Goal: Information Seeking & Learning: Learn about a topic

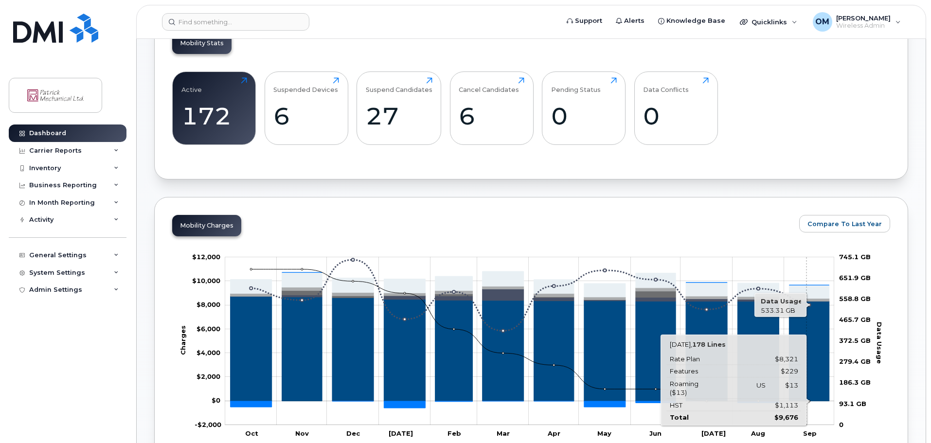
scroll to position [340, 0]
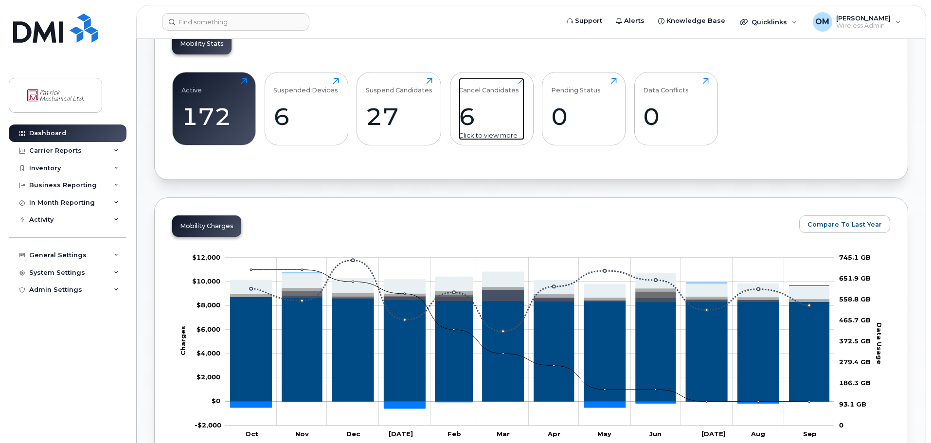
click at [489, 115] on div "6" at bounding box center [491, 116] width 66 height 29
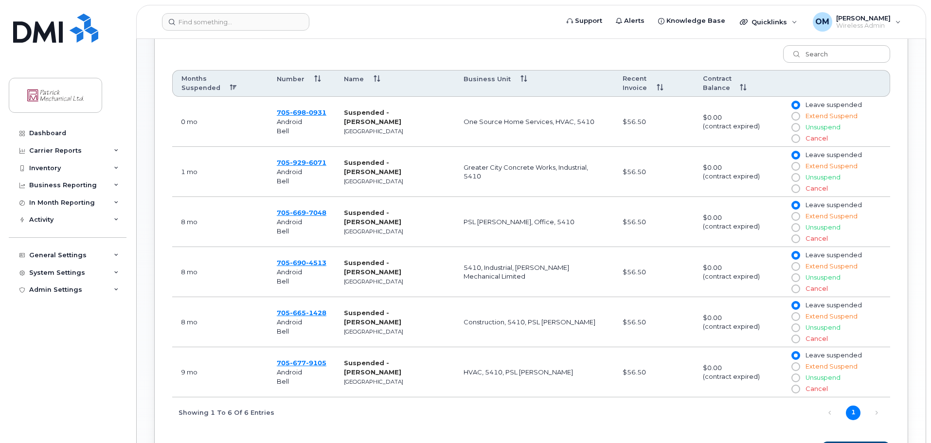
scroll to position [404, 0]
click at [307, 111] on span "0931" at bounding box center [316, 112] width 20 height 8
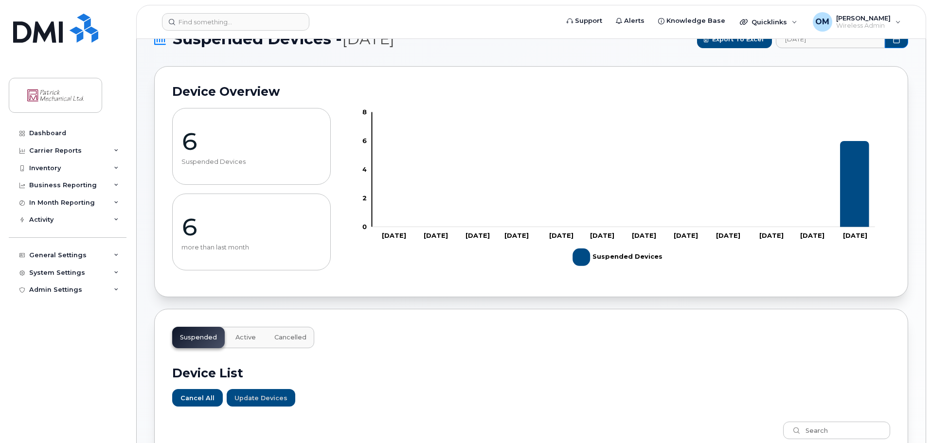
scroll to position [0, 0]
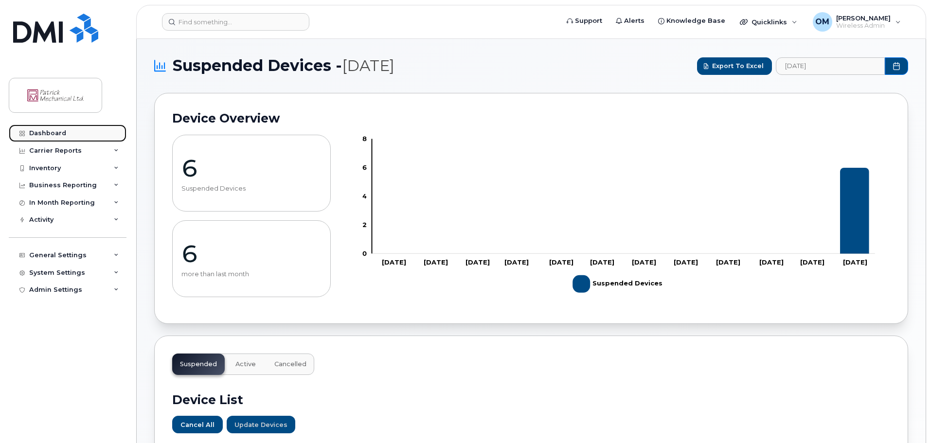
click at [45, 132] on div "Dashboard" at bounding box center [47, 133] width 37 height 8
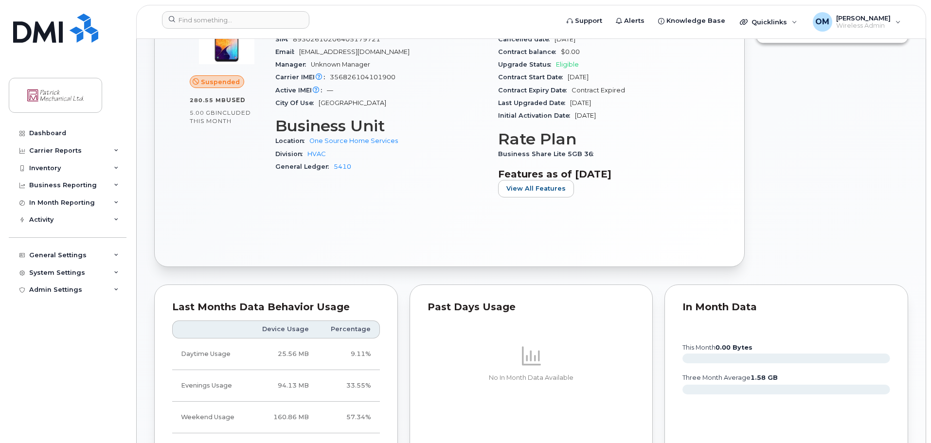
scroll to position [341, 0]
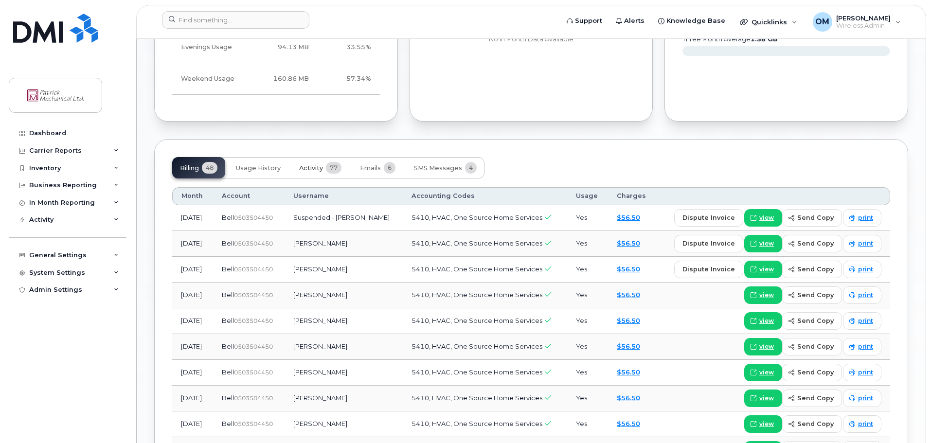
click at [312, 169] on span "Activity" at bounding box center [311, 168] width 24 height 8
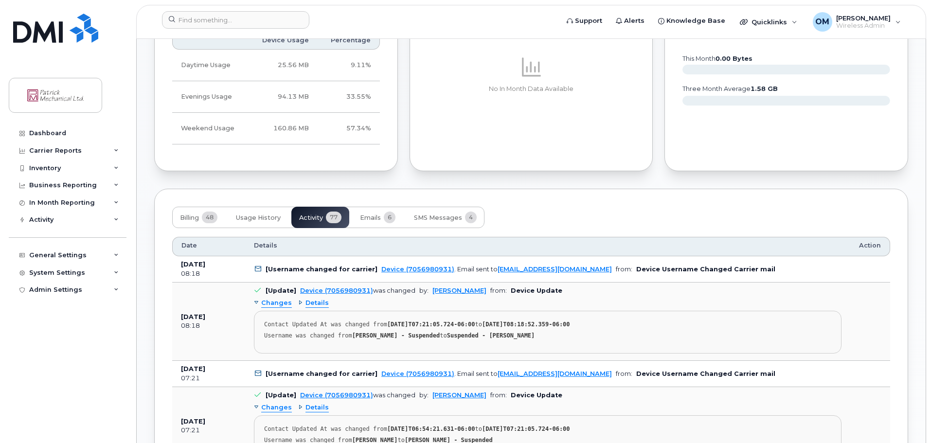
scroll to position [680, 0]
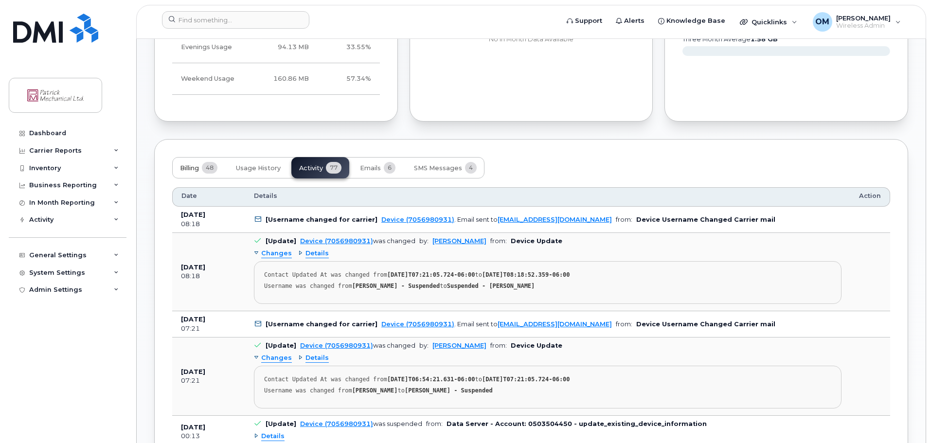
click at [190, 166] on span "Billing" at bounding box center [189, 168] width 19 height 8
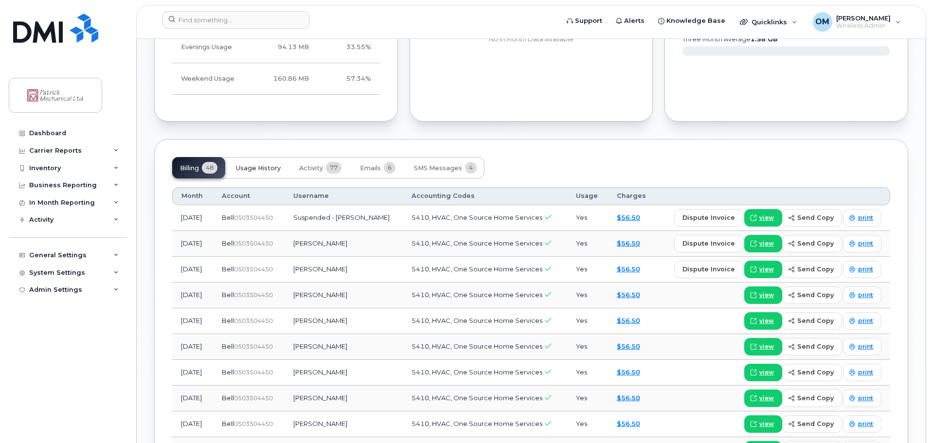
click at [257, 165] on span "Usage History" at bounding box center [258, 168] width 45 height 8
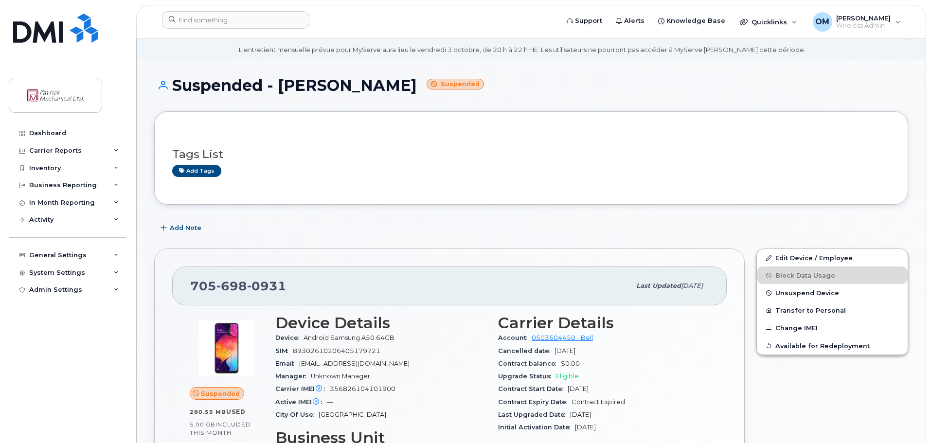
scroll to position [0, 0]
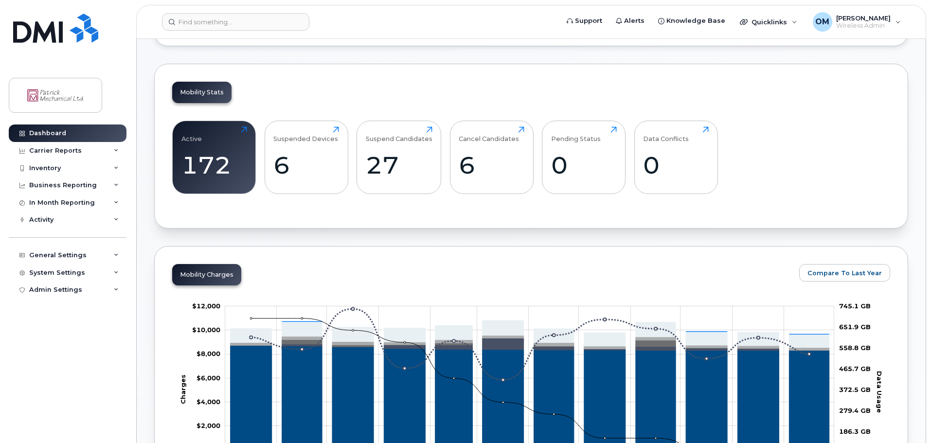
scroll to position [291, 0]
click at [388, 169] on div "27" at bounding box center [399, 165] width 67 height 29
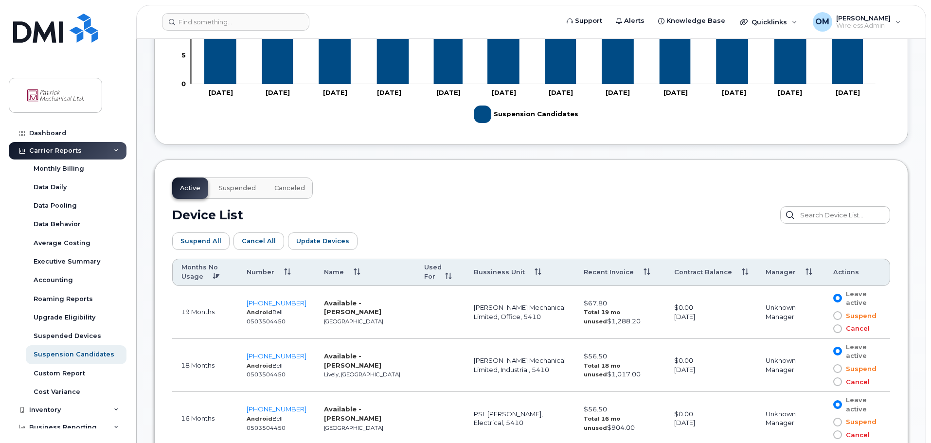
scroll to position [387, 0]
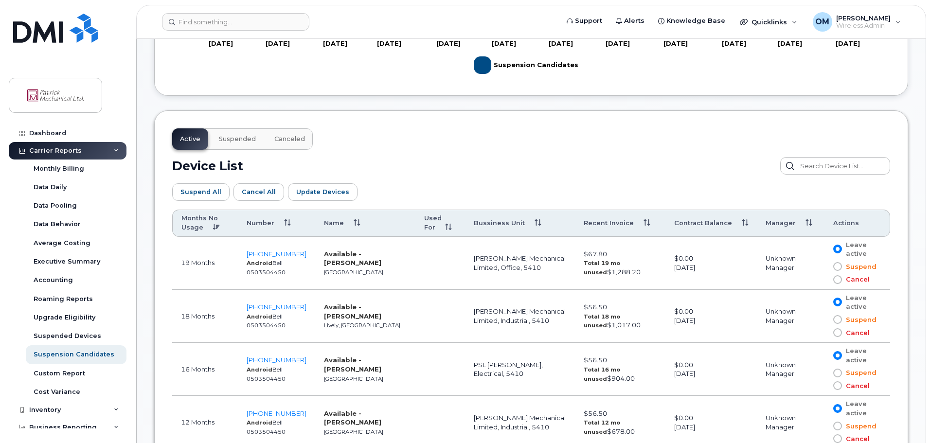
click at [237, 136] on span "Suspended" at bounding box center [237, 139] width 37 height 8
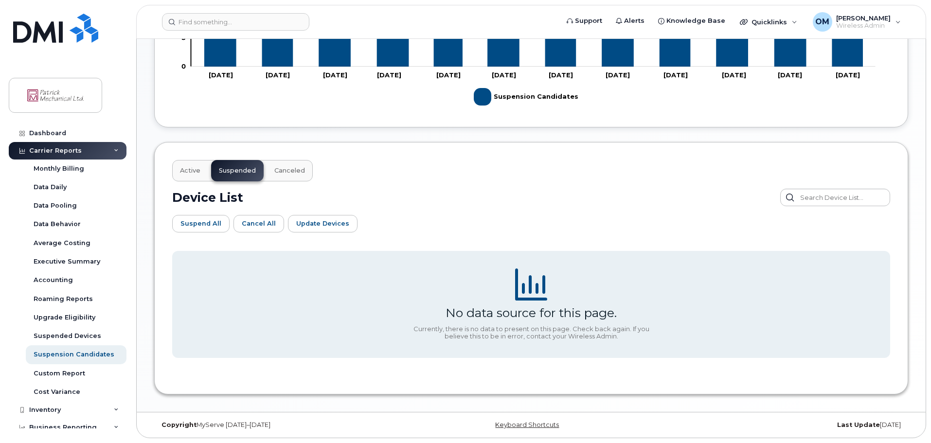
click at [188, 170] on span "Active" at bounding box center [190, 171] width 20 height 8
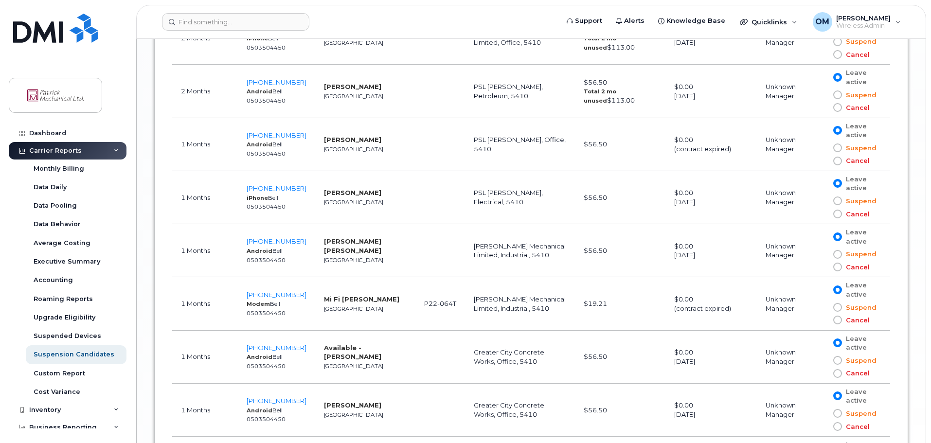
scroll to position [1618, 0]
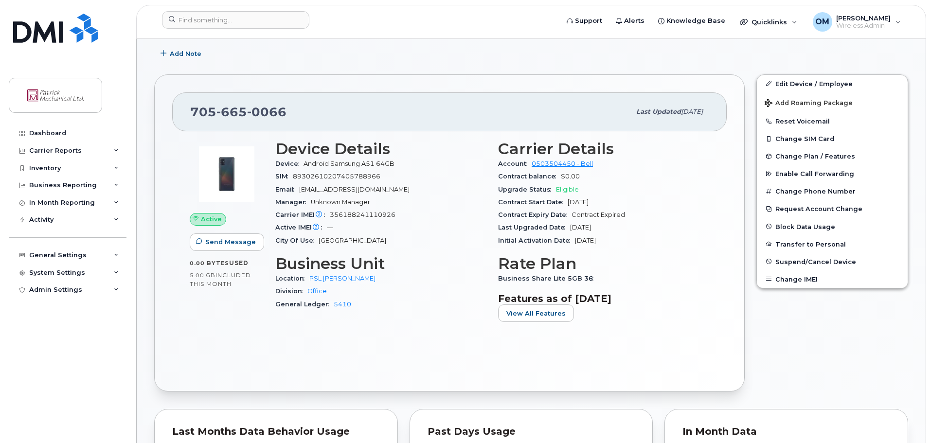
scroll to position [242, 0]
click at [67, 202] on div "In Month Reporting" at bounding box center [62, 203] width 66 height 8
click at [61, 184] on div "Business Reporting" at bounding box center [63, 185] width 68 height 8
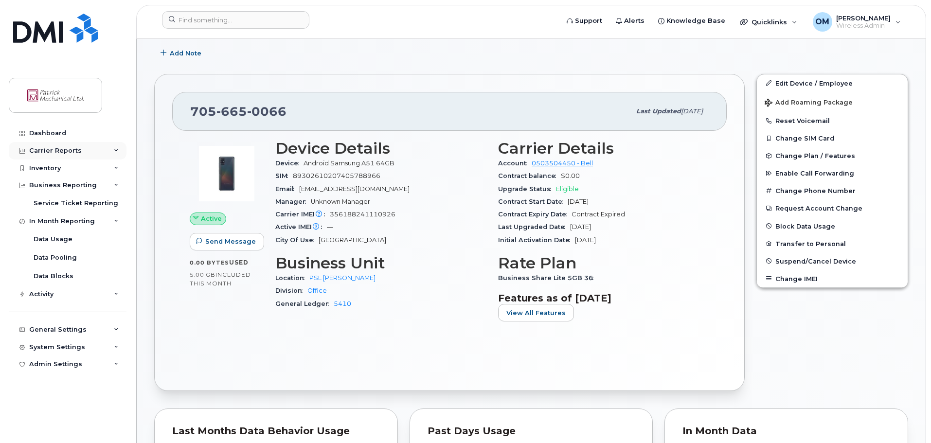
click at [101, 153] on div "Carrier Reports" at bounding box center [68, 151] width 118 height 18
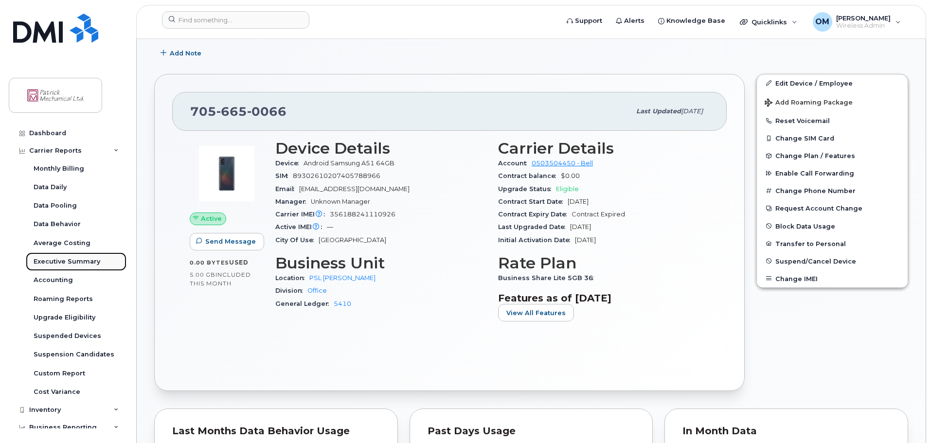
click at [64, 264] on div "Executive Summary" at bounding box center [67, 261] width 67 height 9
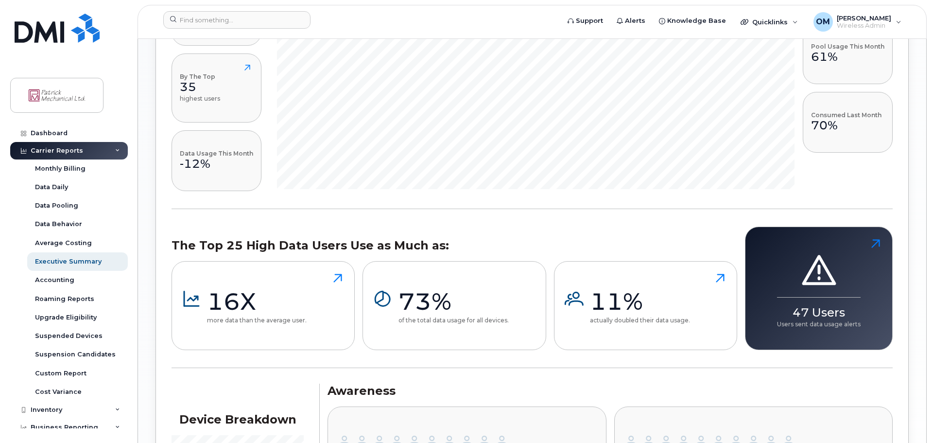
scroll to position [874, 0]
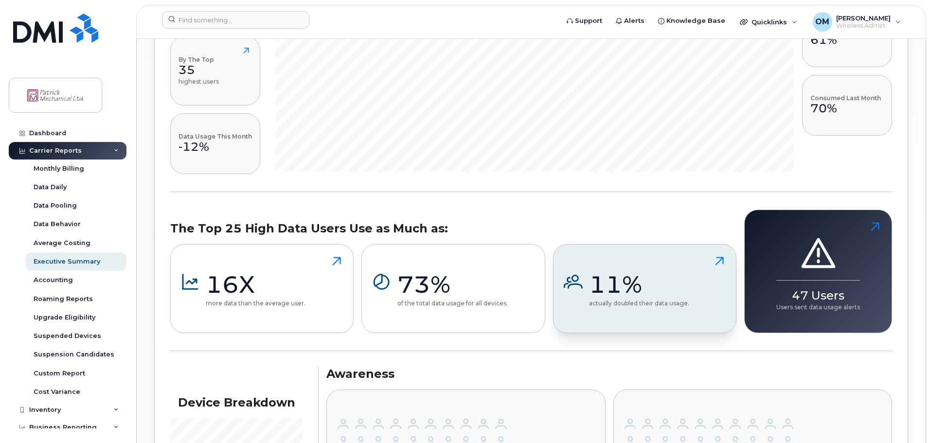
click at [671, 284] on div "11%" at bounding box center [639, 284] width 100 height 29
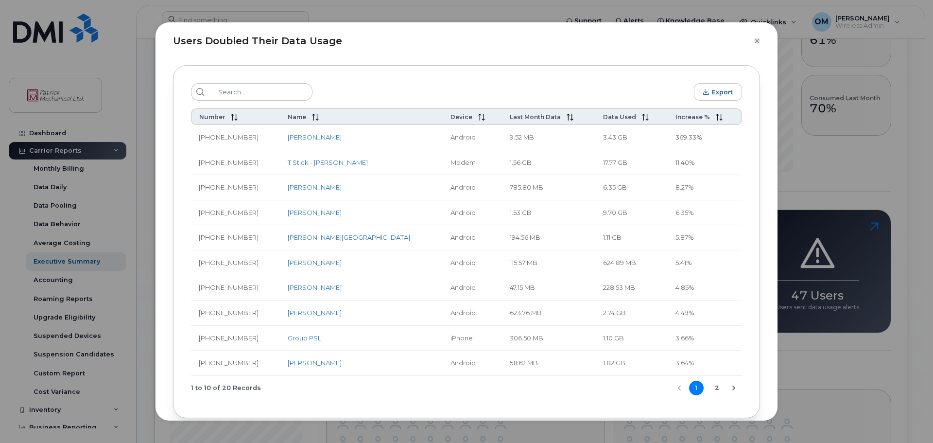
click at [756, 42] on icon "Close" at bounding box center [757, 40] width 4 height 4
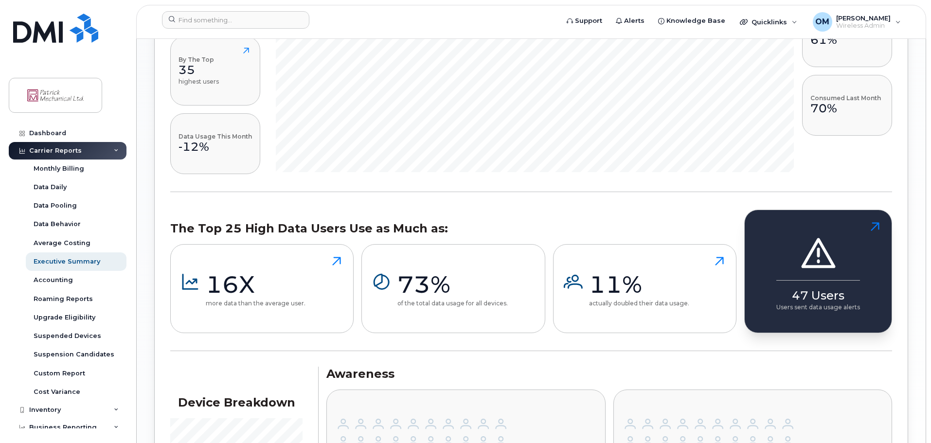
click at [803, 297] on div "47 Users" at bounding box center [818, 291] width 84 height 23
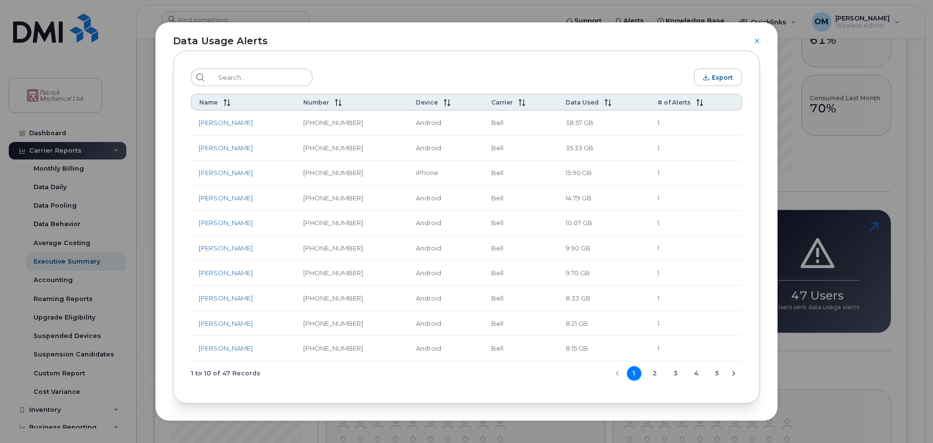
scroll to position [15, 0]
click at [651, 376] on button "2" at bounding box center [655, 373] width 15 height 15
click at [672, 375] on button "3" at bounding box center [675, 373] width 15 height 15
click at [694, 375] on button "4" at bounding box center [696, 373] width 15 height 15
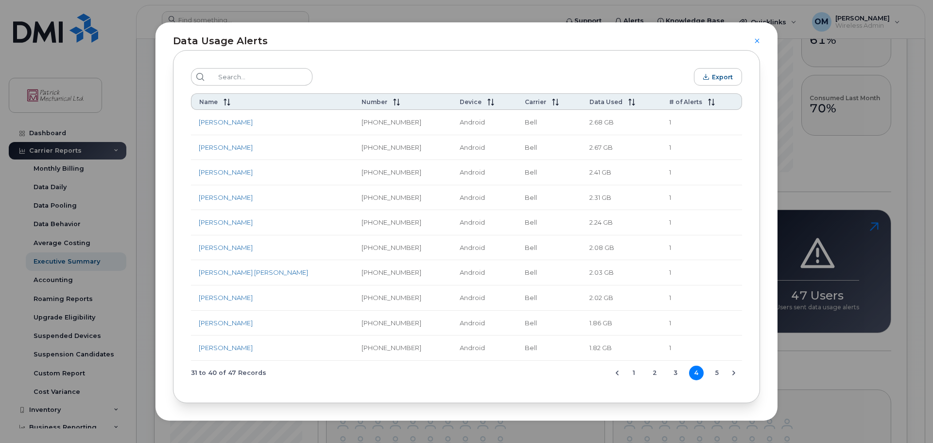
click at [711, 374] on button "5" at bounding box center [717, 373] width 15 height 15
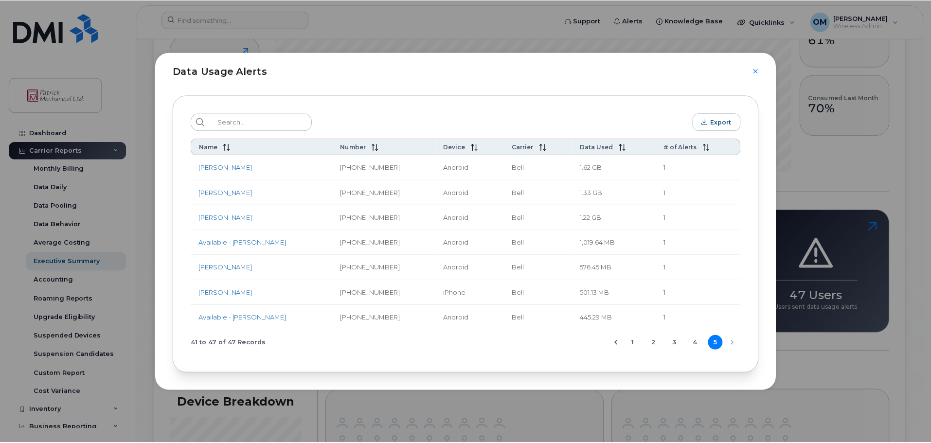
scroll to position [0, 0]
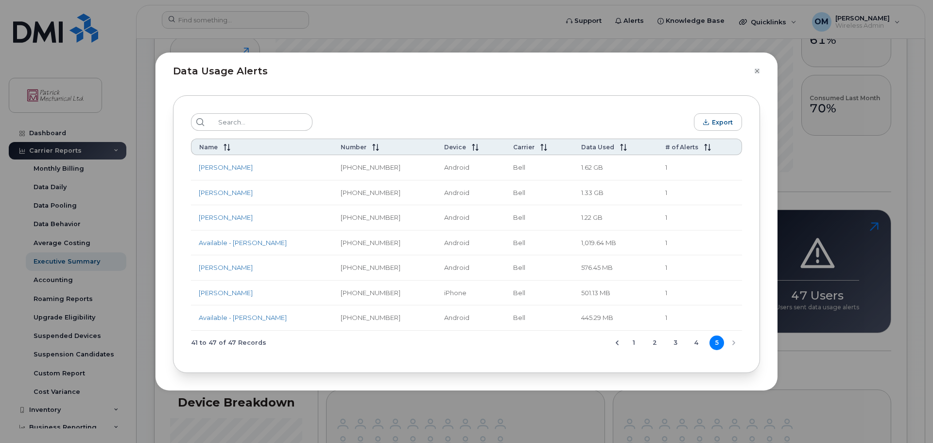
click at [758, 71] on icon "Close" at bounding box center [758, 71] width 6 height 8
